Goal: Use online tool/utility: Utilize a website feature to perform a specific function

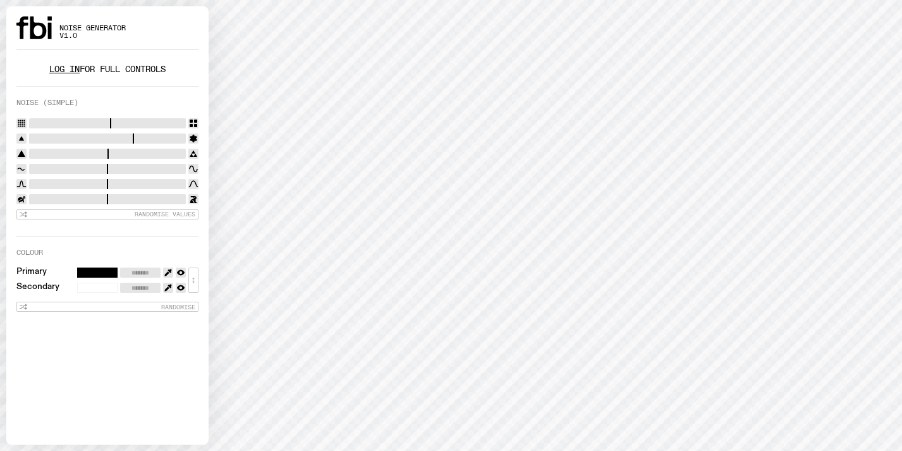
click at [56, 73] on link "Log in" at bounding box center [64, 69] width 30 height 12
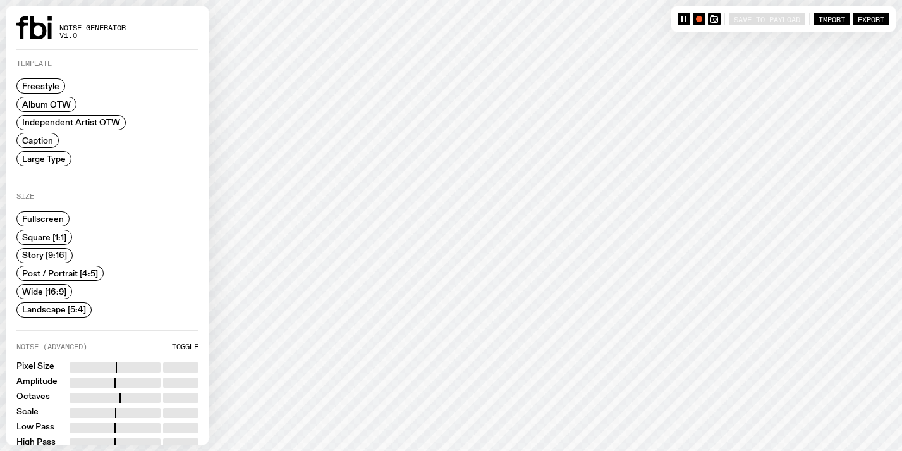
click at [48, 138] on span "Caption" at bounding box center [37, 140] width 31 height 9
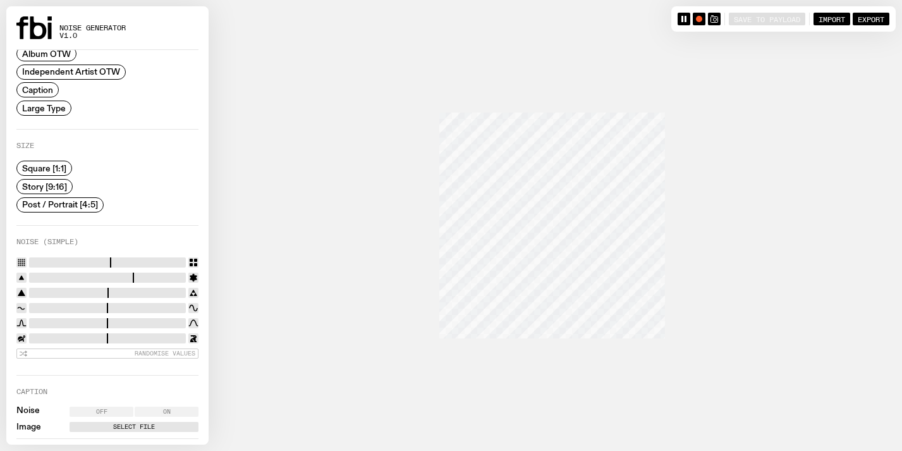
scroll to position [53, 0]
click at [44, 179] on span "Story [9:16]" at bounding box center [44, 183] width 45 height 9
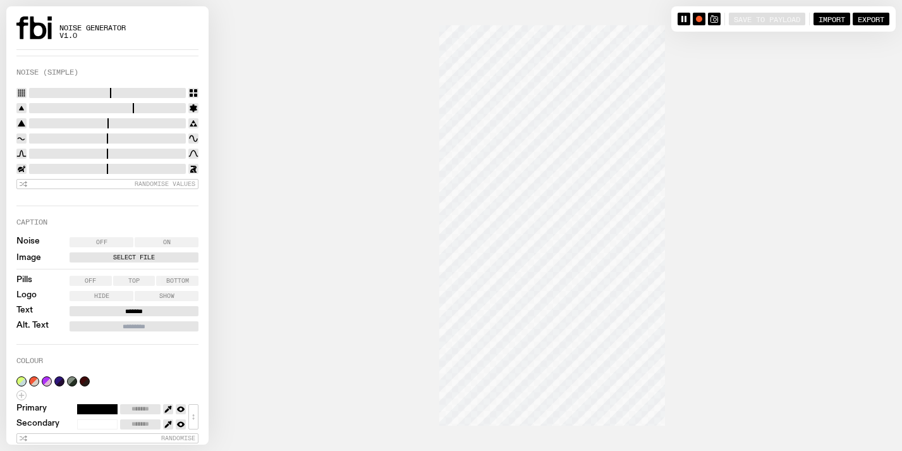
scroll to position [226, 0]
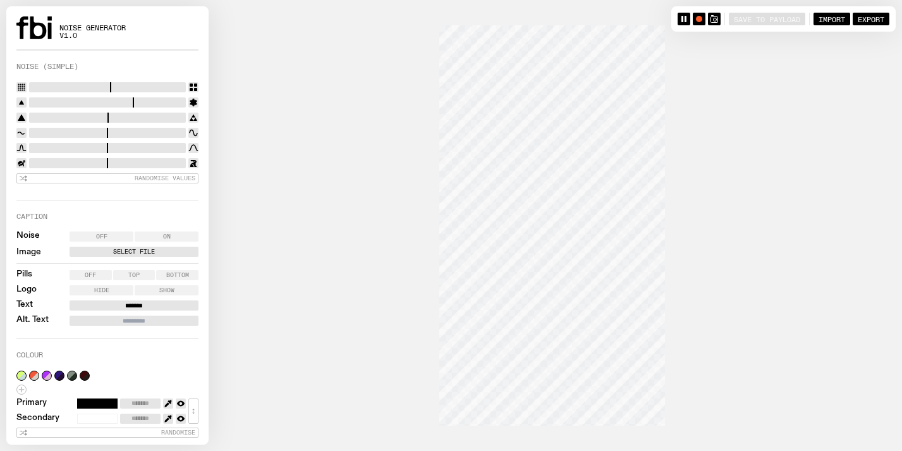
click at [106, 247] on label "Select File" at bounding box center [134, 252] width 124 height 10
click at [0, 0] on input "Select File" at bounding box center [0, 0] width 0 height 0
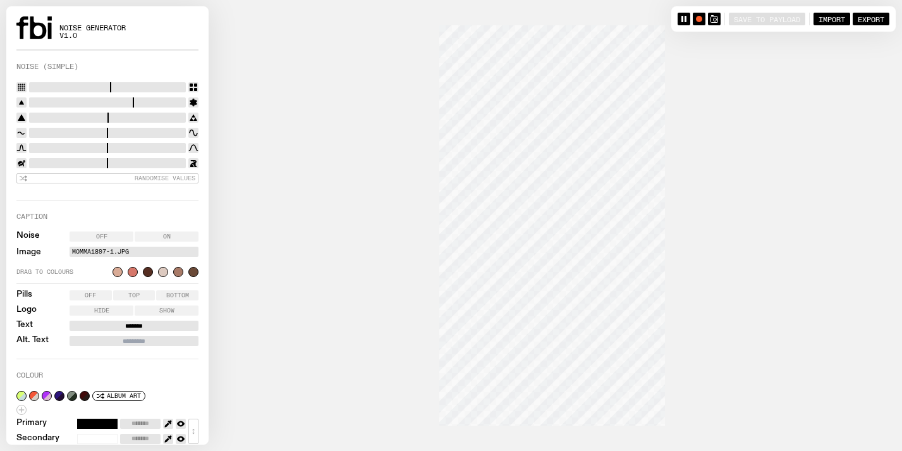
click at [149, 271] on div at bounding box center [148, 272] width 10 height 10
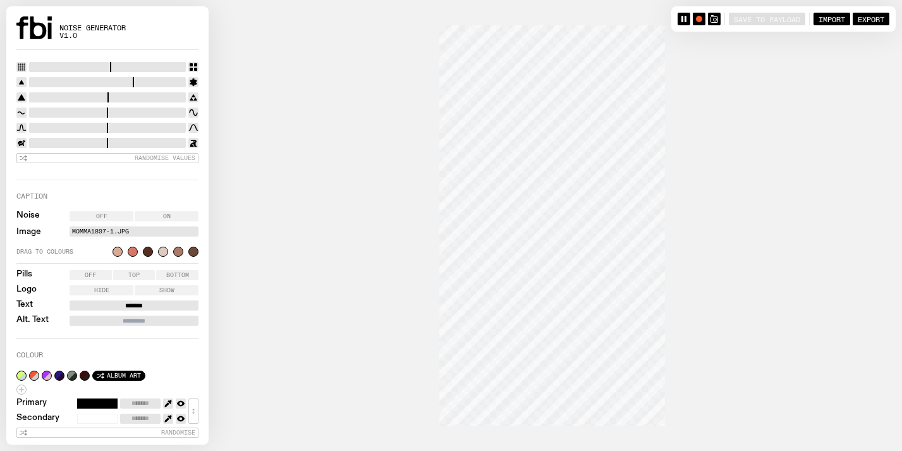
click at [115, 372] on span "Album Art" at bounding box center [124, 375] width 34 height 7
type input "*******"
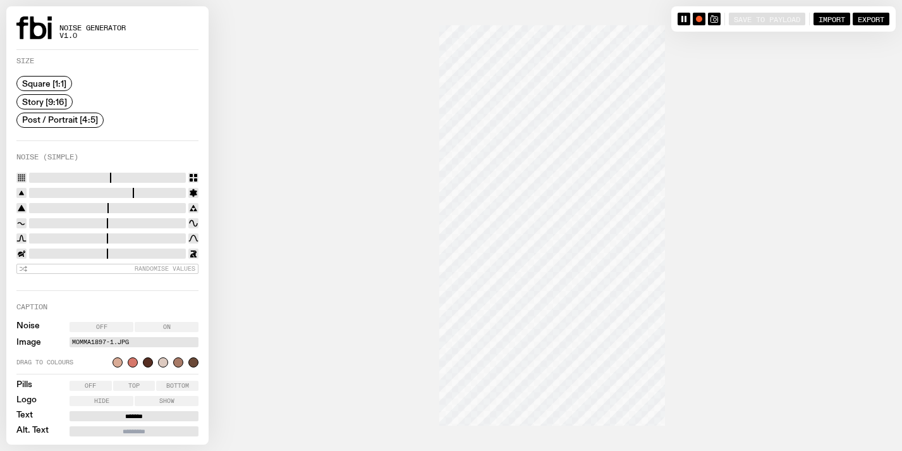
scroll to position [130, 0]
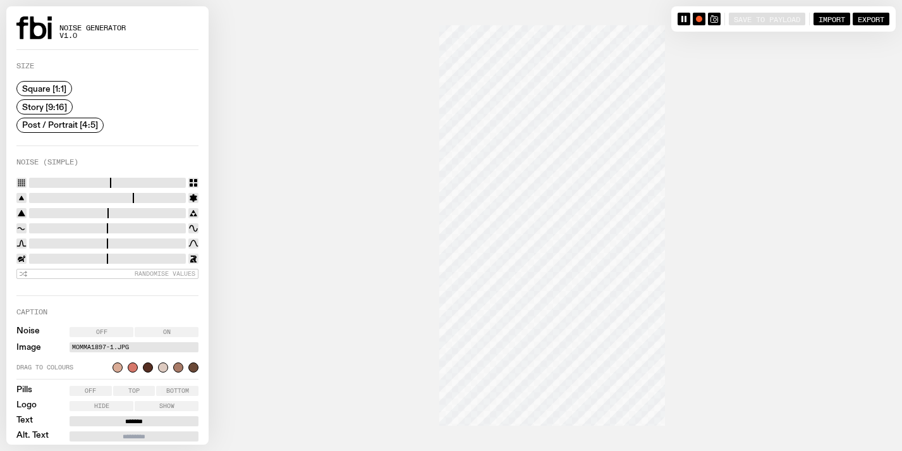
type input "*"
drag, startPoint x: 99, startPoint y: 181, endPoint x: 47, endPoint y: 186, distance: 52.0
click at [47, 186] on div "Randomise Values" at bounding box center [107, 230] width 182 height 105
drag, startPoint x: 43, startPoint y: 197, endPoint x: 139, endPoint y: 195, distance: 96.1
type input "*"
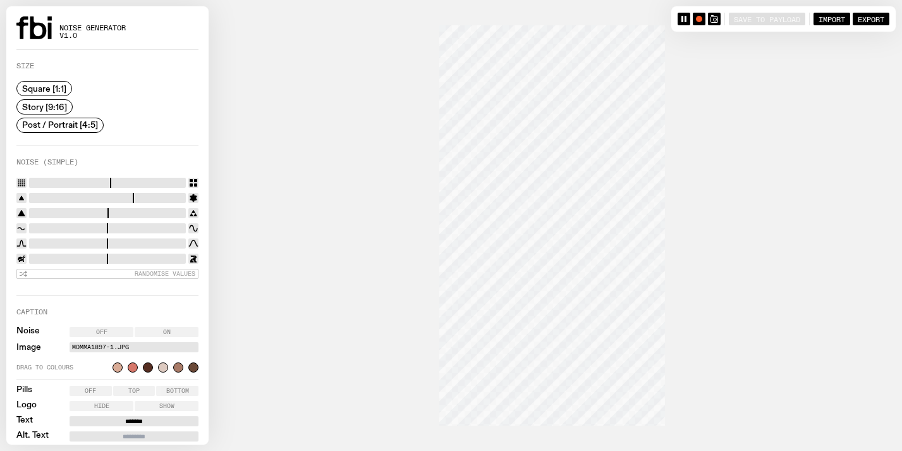
click at [140, 195] on input "range" at bounding box center [107, 198] width 157 height 10
type input "****"
drag, startPoint x: 99, startPoint y: 212, endPoint x: 11, endPoint y: 216, distance: 87.4
click at [9, 216] on div "Template Freestyle Album OTW Independent Artist OTW Caption Large Type Size Squ…" at bounding box center [107, 247] width 202 height 395
drag, startPoint x: 52, startPoint y: 220, endPoint x: 115, endPoint y: 219, distance: 62.6
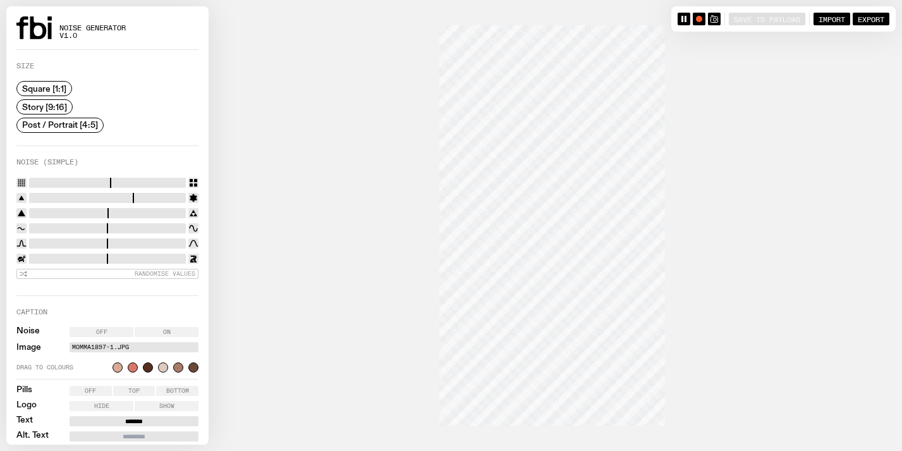
click at [116, 220] on div "Randomise Values" at bounding box center [107, 230] width 182 height 105
drag, startPoint x: 115, startPoint y: 219, endPoint x: 161, endPoint y: 219, distance: 46.2
click at [161, 219] on div "Randomise Values" at bounding box center [107, 230] width 182 height 105
click at [152, 224] on input "range" at bounding box center [107, 228] width 157 height 10
type input "****"
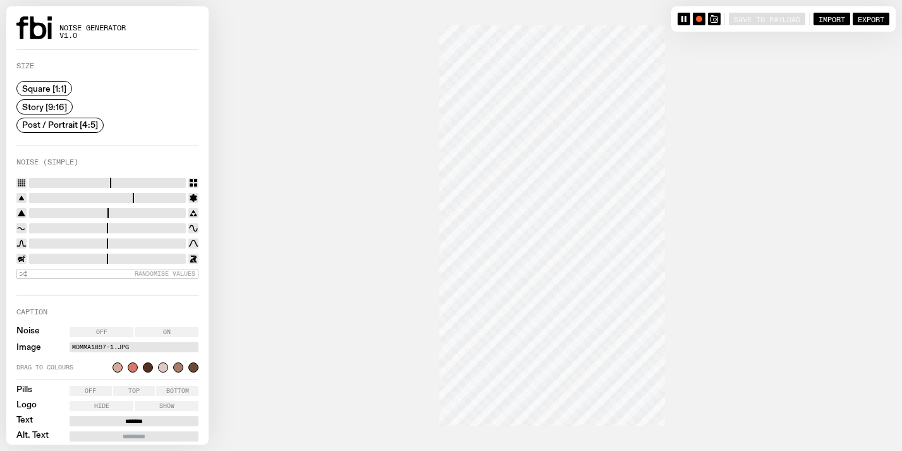
drag, startPoint x: 155, startPoint y: 224, endPoint x: 99, endPoint y: 224, distance: 56.3
click at [99, 224] on input "range" at bounding box center [107, 228] width 157 height 10
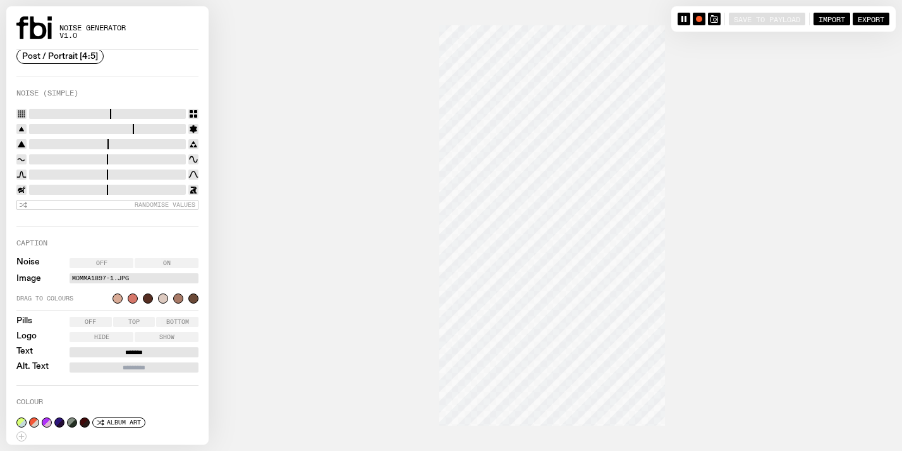
scroll to position [203, 0]
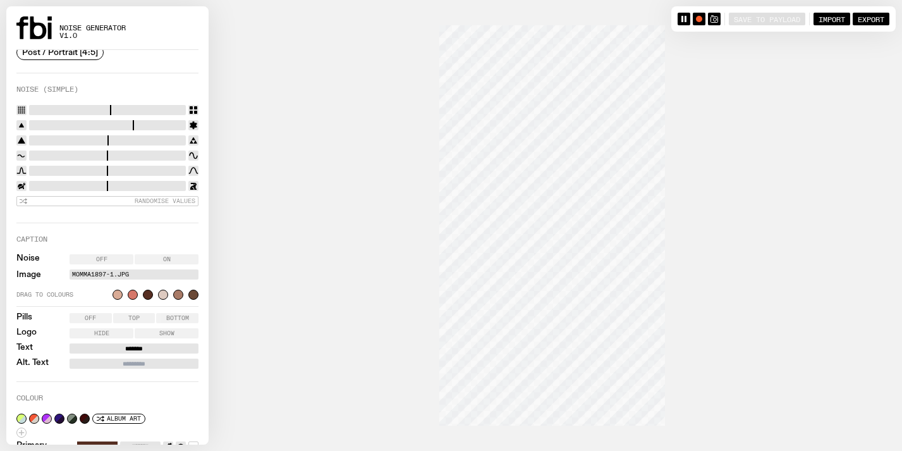
click at [128, 276] on label "MOMMA1897-1.jpg" at bounding box center [134, 274] width 124 height 10
click at [0, 0] on input "MOMMA1897-1.jpg" at bounding box center [0, 0] width 0 height 0
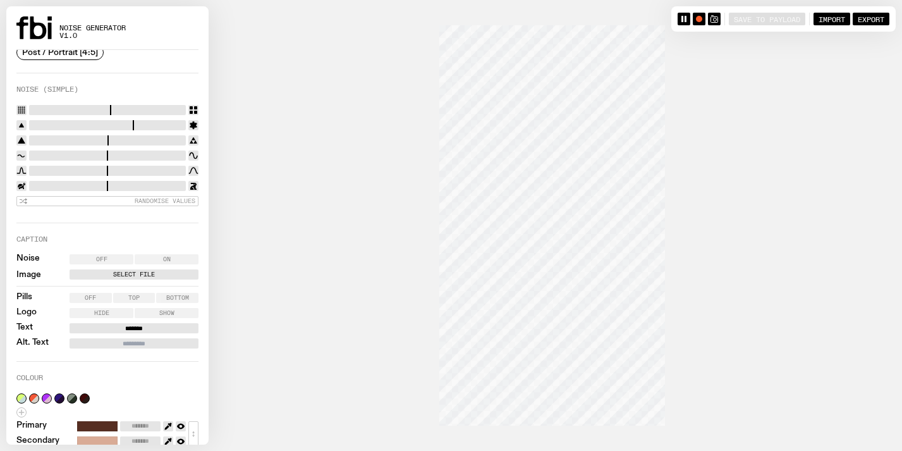
scroll to position [226, 0]
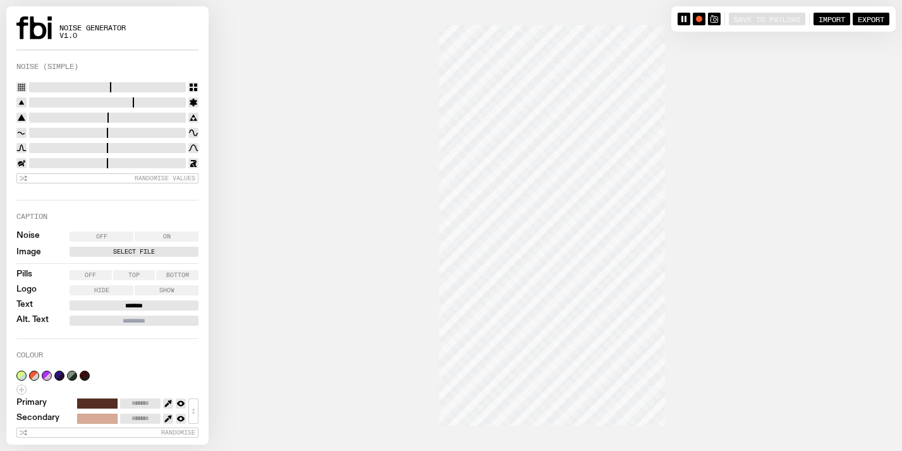
click at [133, 247] on label "Select File" at bounding box center [134, 252] width 124 height 10
click at [0, 0] on input "Select File" at bounding box center [0, 0] width 0 height 0
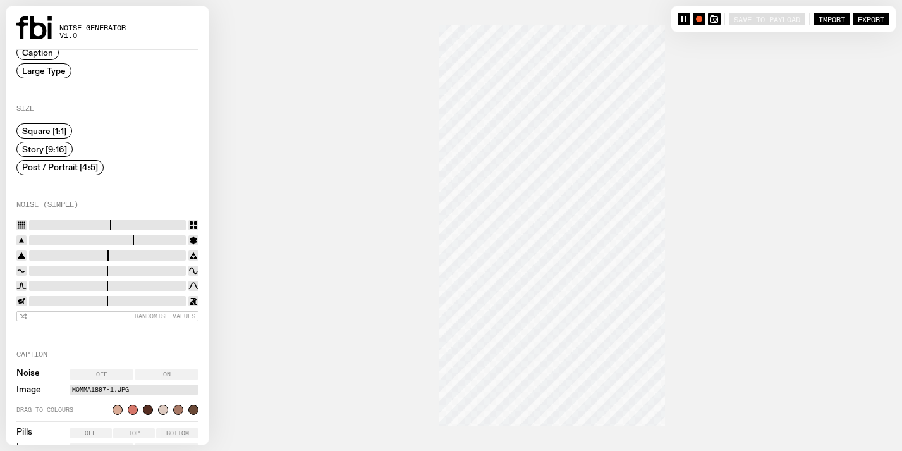
scroll to position [87, 0]
click at [83, 163] on span "Post / Portrait [4:5]" at bounding box center [60, 167] width 76 height 9
click at [54, 142] on label "Story [9:16]" at bounding box center [44, 149] width 56 height 15
click at [56, 130] on span "Square [1:1]" at bounding box center [44, 131] width 44 height 9
click at [57, 149] on span "Story [9:16]" at bounding box center [44, 149] width 45 height 9
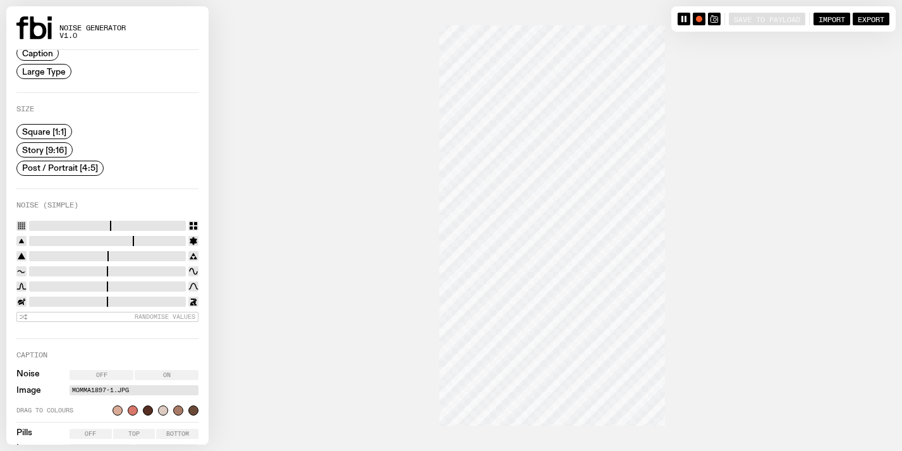
click at [70, 164] on span "Post / Portrait [4:5]" at bounding box center [60, 167] width 76 height 9
click at [57, 142] on label "Story [9:16]" at bounding box center [44, 149] width 56 height 15
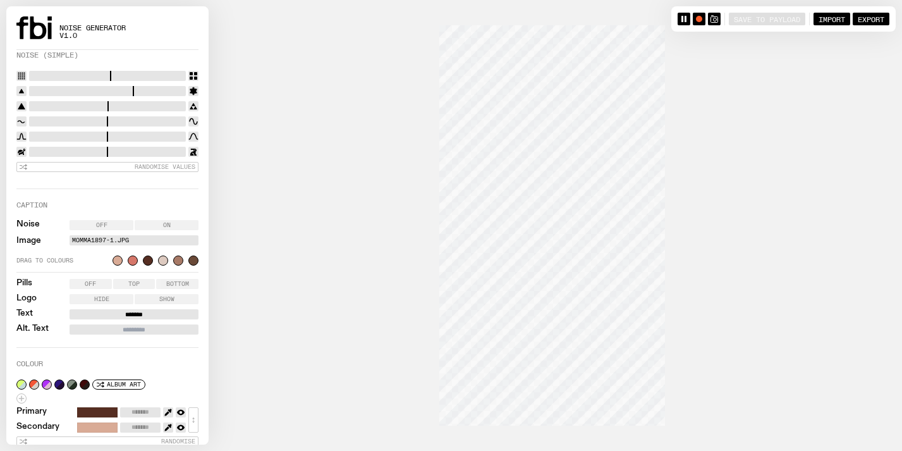
scroll to position [246, 0]
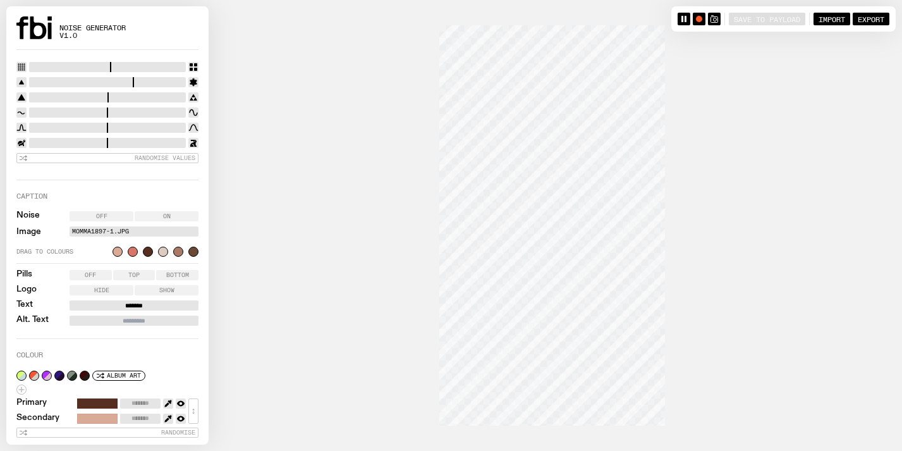
click at [132, 250] on div at bounding box center [133, 252] width 10 height 10
click at [137, 372] on span "Album Art" at bounding box center [124, 375] width 34 height 7
type input "*******"
click at [137, 372] on span "Album Art" at bounding box center [124, 375] width 34 height 7
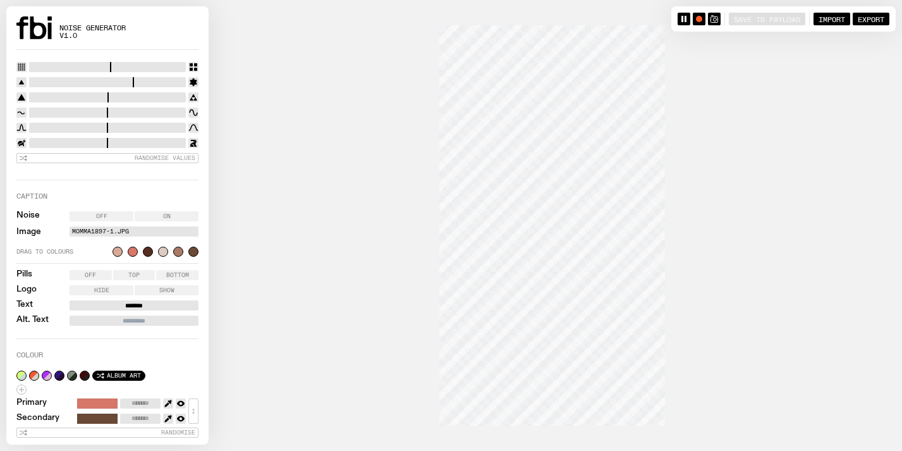
type input "*******"
click at [169, 402] on icon "button" at bounding box center [168, 404] width 8 height 8
type input "*******"
click at [166, 415] on icon "button" at bounding box center [168, 419] width 8 height 8
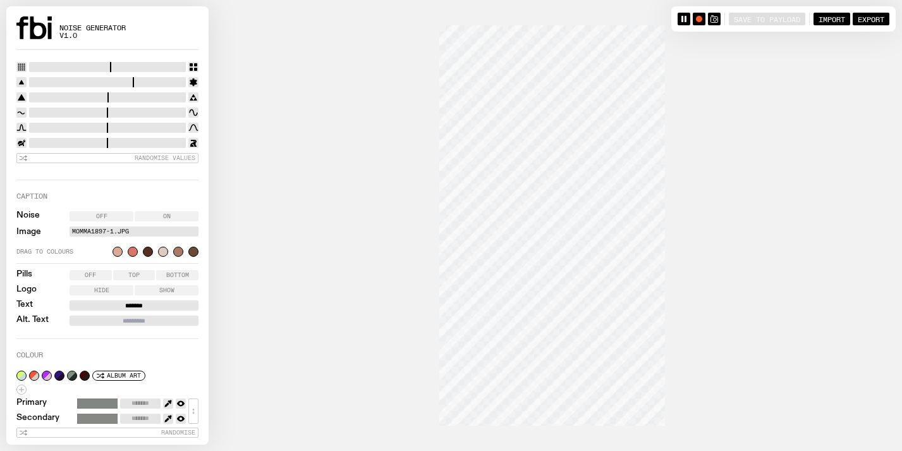
click at [168, 415] on icon "button" at bounding box center [168, 419] width 8 height 8
click at [170, 417] on icon "button" at bounding box center [168, 419] width 8 height 8
type input "*******"
click at [178, 400] on icon "button" at bounding box center [181, 404] width 8 height 8
click at [180, 402] on icon "button" at bounding box center [181, 404] width 8 height 8
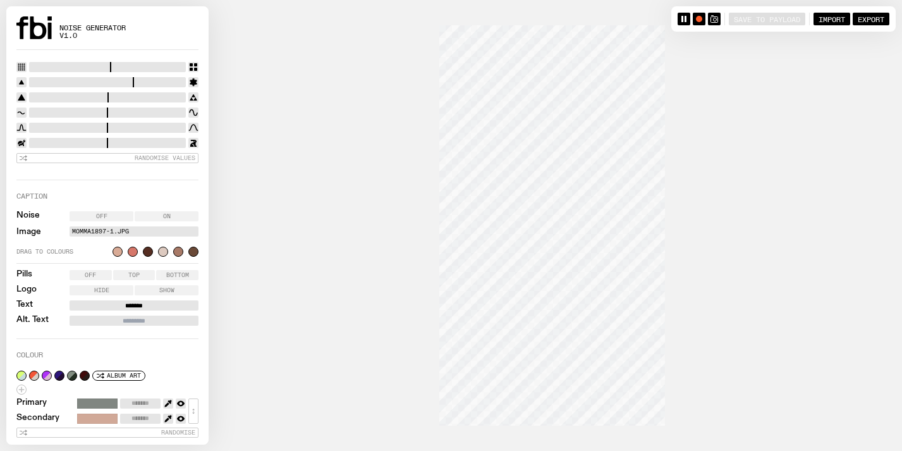
click at [180, 415] on icon "button" at bounding box center [181, 419] width 8 height 8
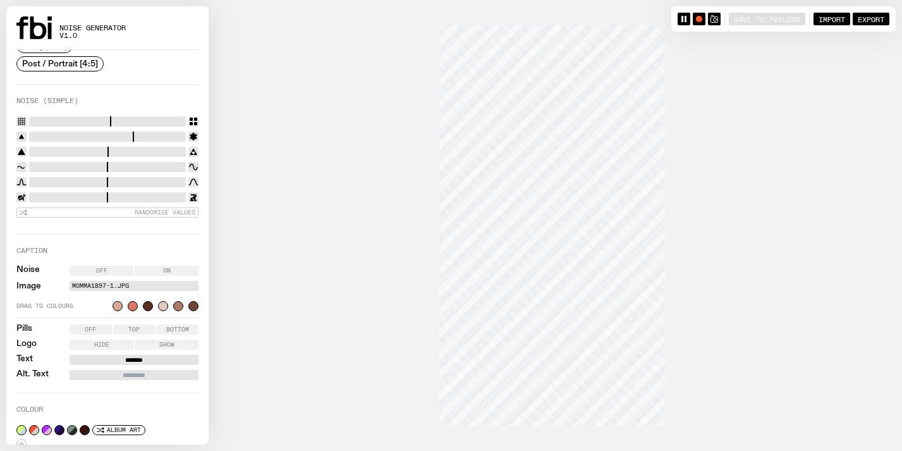
scroll to position [182, 0]
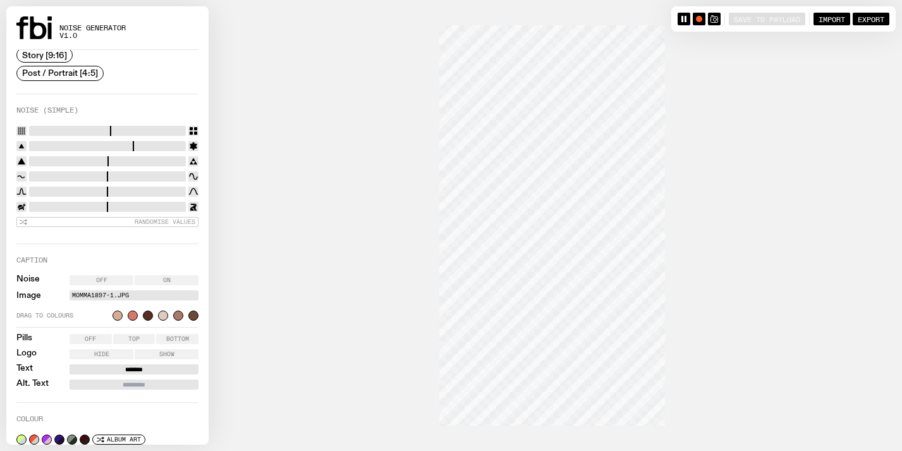
click at [44, 195] on div "Randomise Values" at bounding box center [107, 178] width 182 height 105
drag, startPoint x: 45, startPoint y: 205, endPoint x: 196, endPoint y: 209, distance: 151.2
click at [186, 209] on input "range" at bounding box center [107, 207] width 157 height 10
drag, startPoint x: 141, startPoint y: 199, endPoint x: 75, endPoint y: 200, distance: 66.4
click at [73, 200] on div "Randomise Values" at bounding box center [107, 178] width 182 height 105
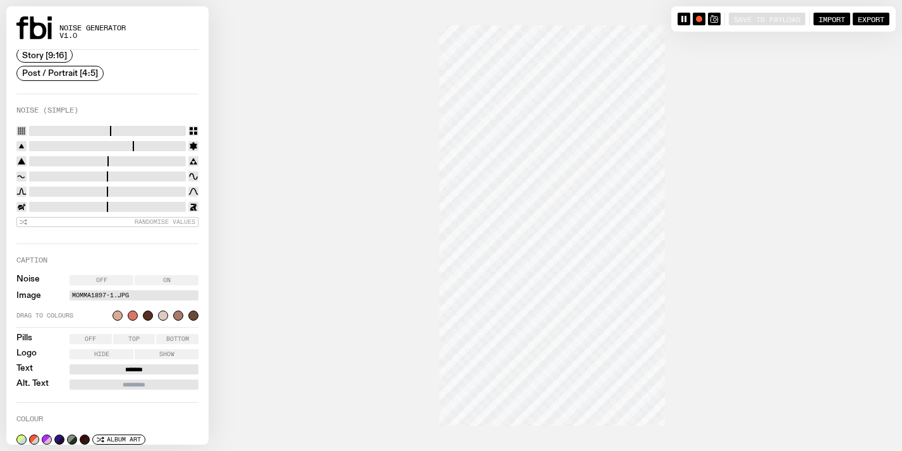
click at [113, 202] on input "range" at bounding box center [107, 207] width 157 height 10
click at [102, 203] on input "range" at bounding box center [107, 207] width 157 height 10
click at [89, 204] on input "range" at bounding box center [107, 207] width 157 height 10
type input "****"
click at [73, 204] on input "range" at bounding box center [107, 207] width 157 height 10
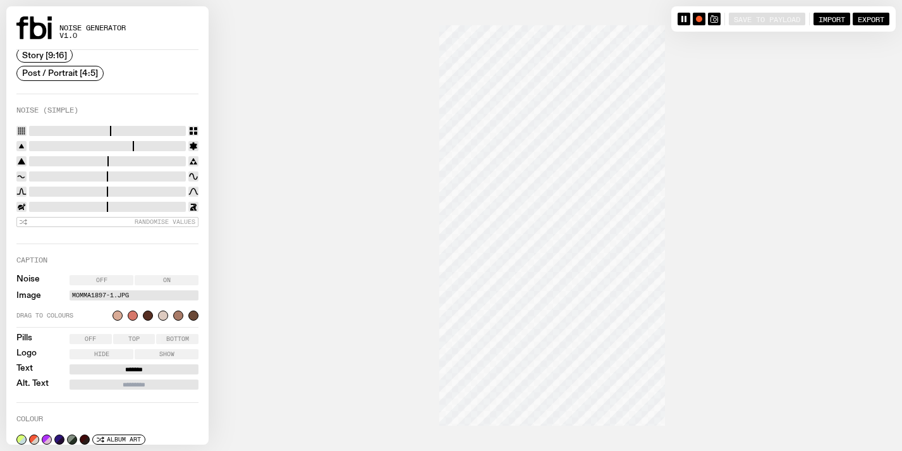
click at [52, 171] on input "range" at bounding box center [107, 176] width 157 height 10
drag, startPoint x: 51, startPoint y: 169, endPoint x: 148, endPoint y: 164, distance: 97.5
click at [148, 171] on input "range" at bounding box center [107, 176] width 157 height 10
type input "****"
click at [157, 173] on input "range" at bounding box center [107, 176] width 157 height 10
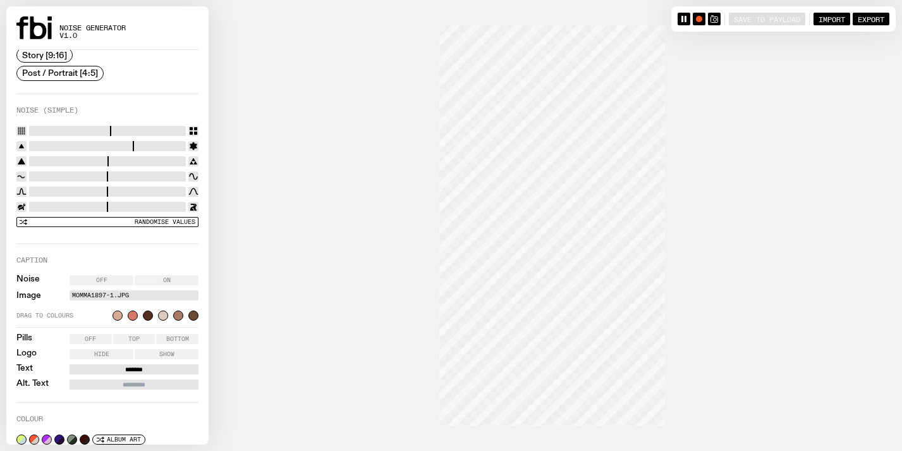
scroll to position [246, 0]
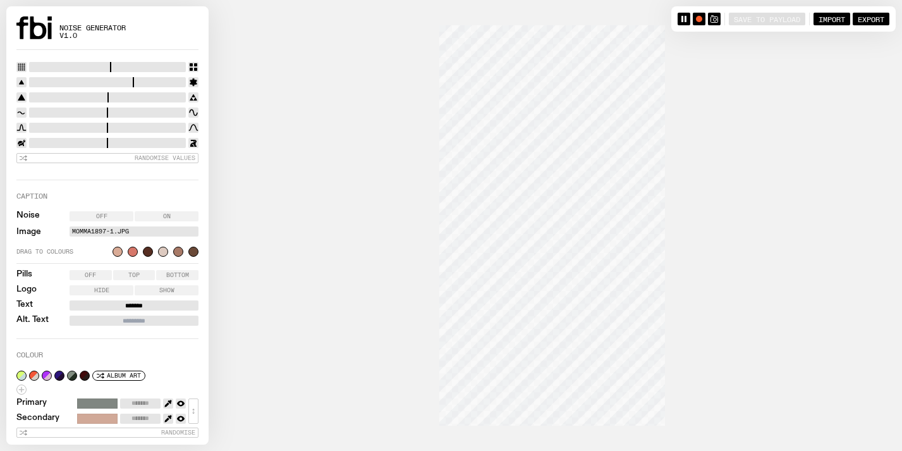
click at [166, 414] on button "button" at bounding box center [168, 419] width 10 height 10
click at [168, 415] on icon "button" at bounding box center [168, 419] width 8 height 8
type input "*******"
click at [107, 226] on label "MOMMA1897-1.jpg" at bounding box center [134, 231] width 124 height 10
click at [0, 0] on input "MOMMA1897-1.jpg" at bounding box center [0, 0] width 0 height 0
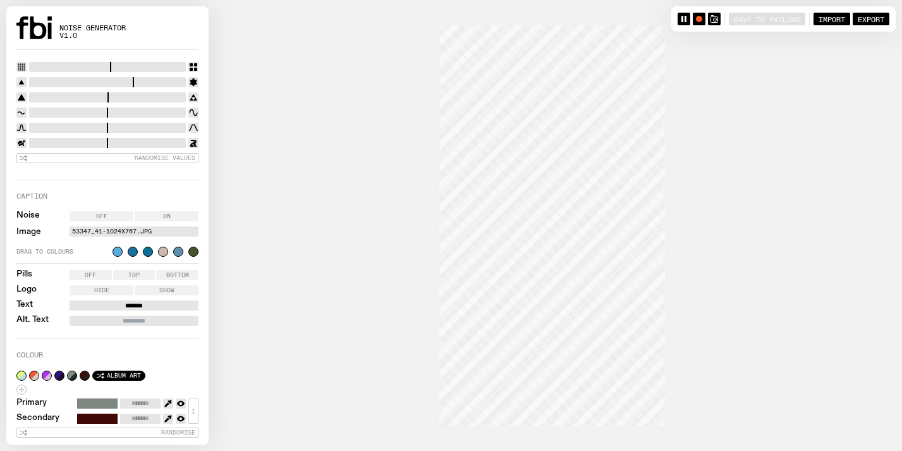
click at [133, 372] on span "Album Art" at bounding box center [124, 375] width 34 height 7
type input "*******"
click at [133, 372] on span "Album Art" at bounding box center [124, 375] width 34 height 7
type input "*******"
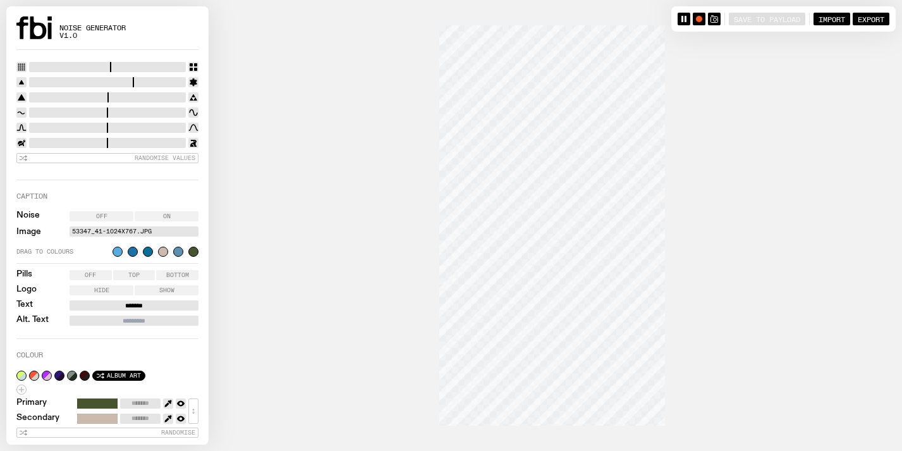
type input "*******"
click at [163, 400] on button "button" at bounding box center [168, 403] width 10 height 10
click at [168, 400] on icon "button" at bounding box center [170, 402] width 4 height 4
type input "*******"
click at [168, 415] on icon "button" at bounding box center [168, 419] width 8 height 8
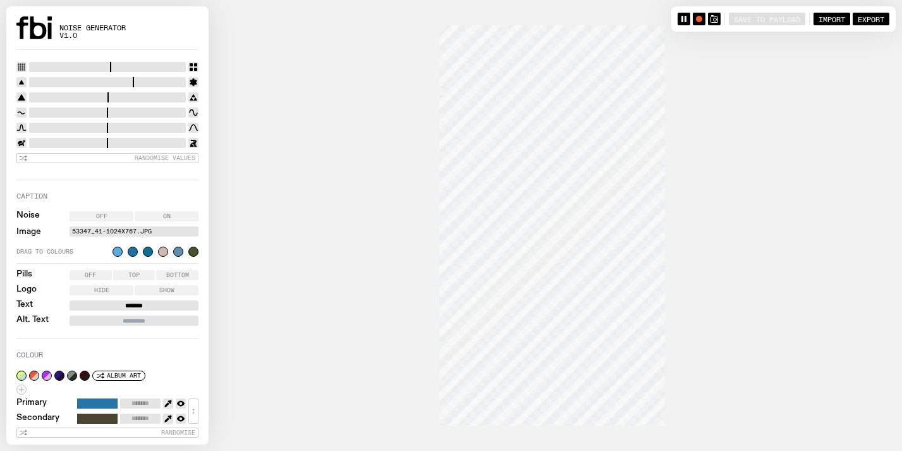
click at [169, 416] on icon "button" at bounding box center [168, 419] width 8 height 8
click at [166, 415] on icon "button" at bounding box center [168, 419] width 8 height 8
click at [148, 249] on div at bounding box center [148, 252] width 10 height 10
type input "*******"
drag, startPoint x: 67, startPoint y: 139, endPoint x: 49, endPoint y: 136, distance: 18.6
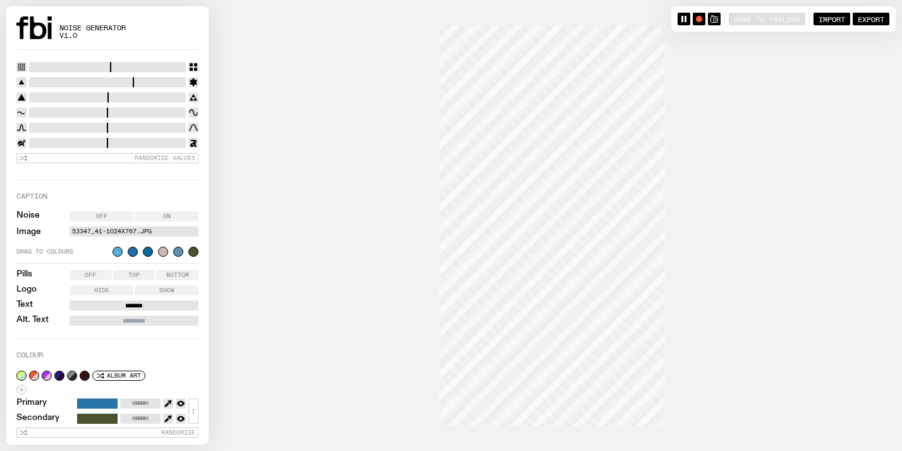
type input "****"
click at [49, 138] on input "range" at bounding box center [107, 143] width 157 height 10
drag, startPoint x: 159, startPoint y: 113, endPoint x: 152, endPoint y: 111, distance: 6.6
type input "****"
click at [152, 111] on input "range" at bounding box center [107, 112] width 157 height 10
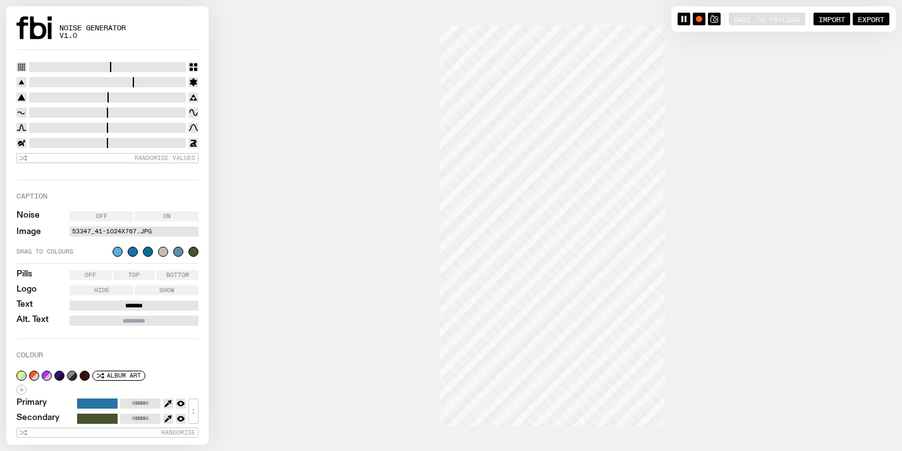
click at [155, 87] on div "Randomise Values" at bounding box center [107, 114] width 182 height 105
click at [72, 92] on input "range" at bounding box center [107, 97] width 157 height 10
drag, startPoint x: 72, startPoint y: 91, endPoint x: 219, endPoint y: 97, distance: 146.8
type input "*"
click at [186, 97] on input "range" at bounding box center [107, 97] width 157 height 10
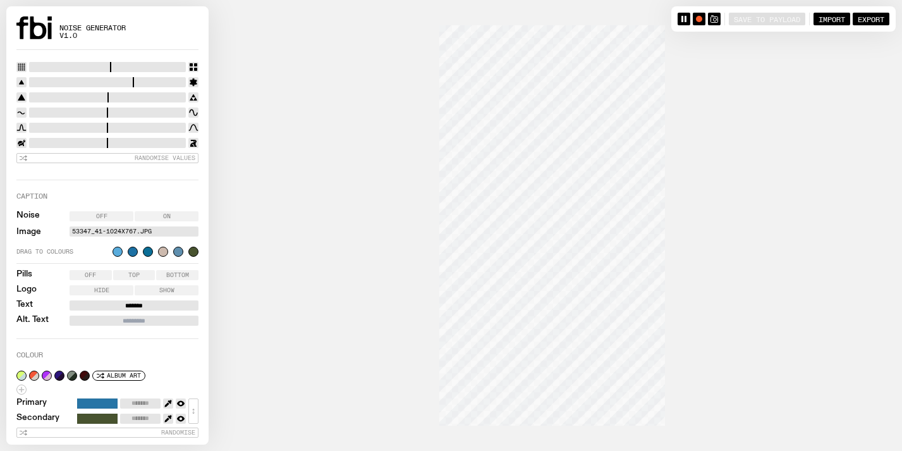
drag, startPoint x: 140, startPoint y: 81, endPoint x: 163, endPoint y: 77, distance: 23.2
click at [163, 77] on input "range" at bounding box center [107, 82] width 157 height 10
type input "*"
drag, startPoint x: 163, startPoint y: 77, endPoint x: 200, endPoint y: 78, distance: 36.7
click at [200, 78] on div "Template Freestyle Album OTW Independent Artist OTW Caption Large Type Size Squ…" at bounding box center [107, 247] width 202 height 395
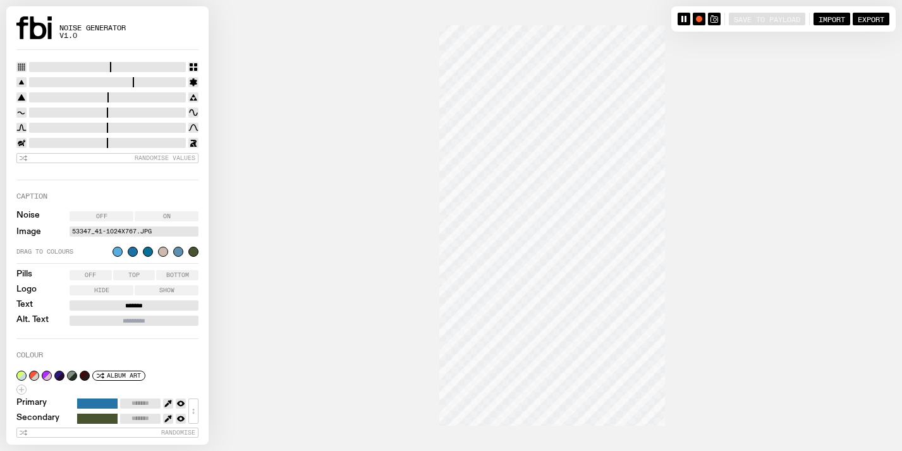
drag, startPoint x: 80, startPoint y: 65, endPoint x: 59, endPoint y: 61, distance: 21.8
type input "*"
click at [59, 62] on input "range" at bounding box center [107, 67] width 157 height 10
click at [133, 302] on input "*******" at bounding box center [134, 305] width 129 height 10
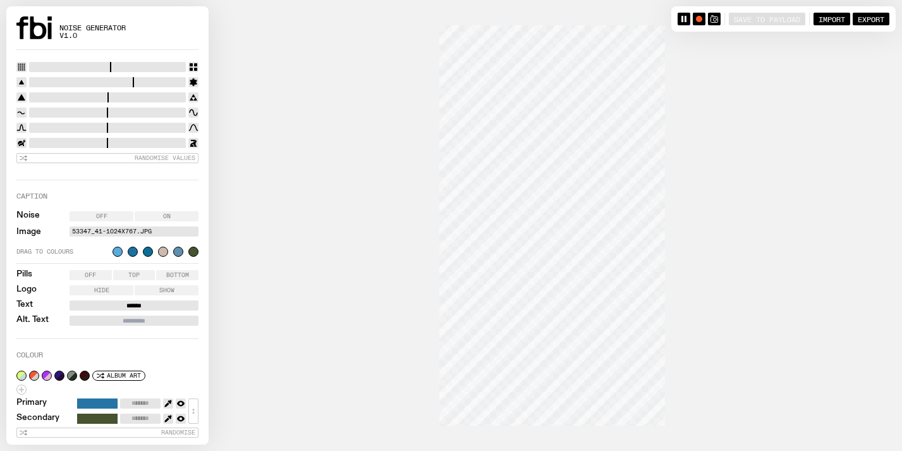
click at [138, 273] on span "Top" at bounding box center [133, 275] width 11 height 6
click at [173, 276] on span "Bottom" at bounding box center [177, 275] width 23 height 6
click at [89, 270] on label "Off" at bounding box center [91, 275] width 42 height 10
click at [160, 271] on label "Bottom" at bounding box center [177, 275] width 42 height 10
click at [100, 288] on span "Hide" at bounding box center [101, 290] width 15 height 6
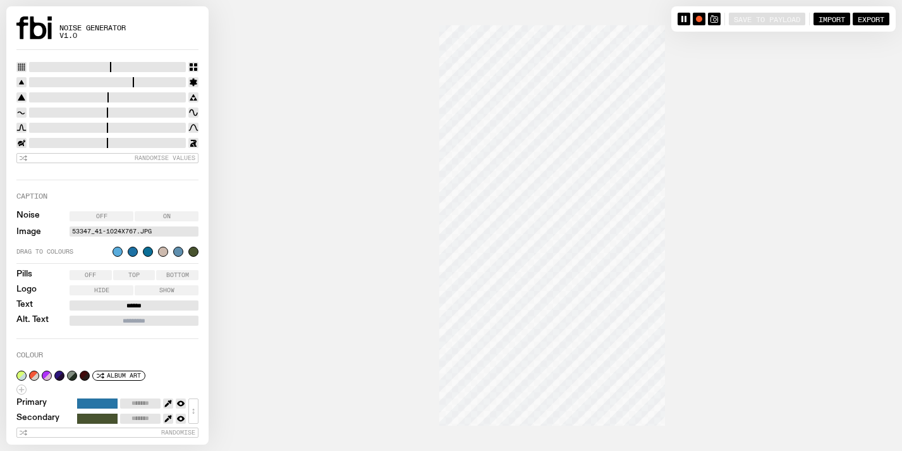
click at [150, 292] on label "Show" at bounding box center [167, 290] width 64 height 10
click at [147, 304] on input "*****" at bounding box center [134, 305] width 129 height 10
type input "*****"
click at [142, 352] on div "Colour" at bounding box center [107, 358] width 182 height 13
click at [132, 316] on input "Alt. Text" at bounding box center [134, 321] width 129 height 10
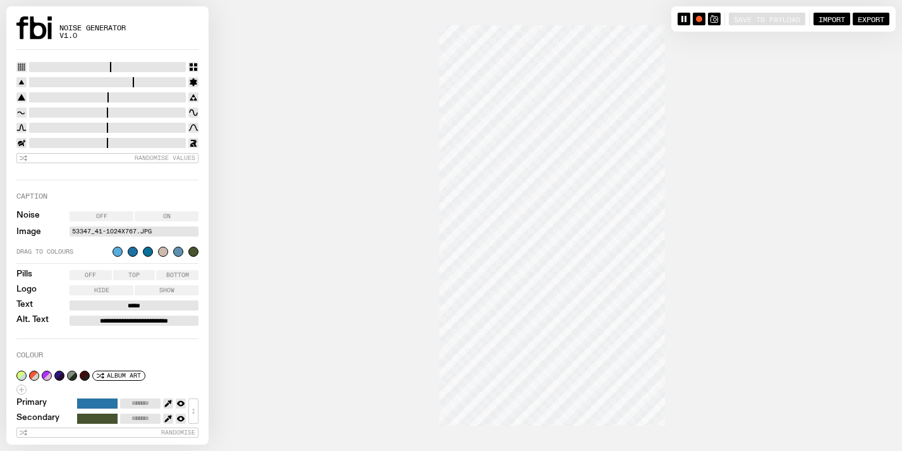
type input "**********"
click at [315, 397] on div at bounding box center [451, 225] width 890 height 451
click at [696, 19] on div "button" at bounding box center [699, 19] width 6 height 6
click at [697, 16] on rect "button" at bounding box center [699, 18] width 5 height 5
